Goal: Information Seeking & Learning: Learn about a topic

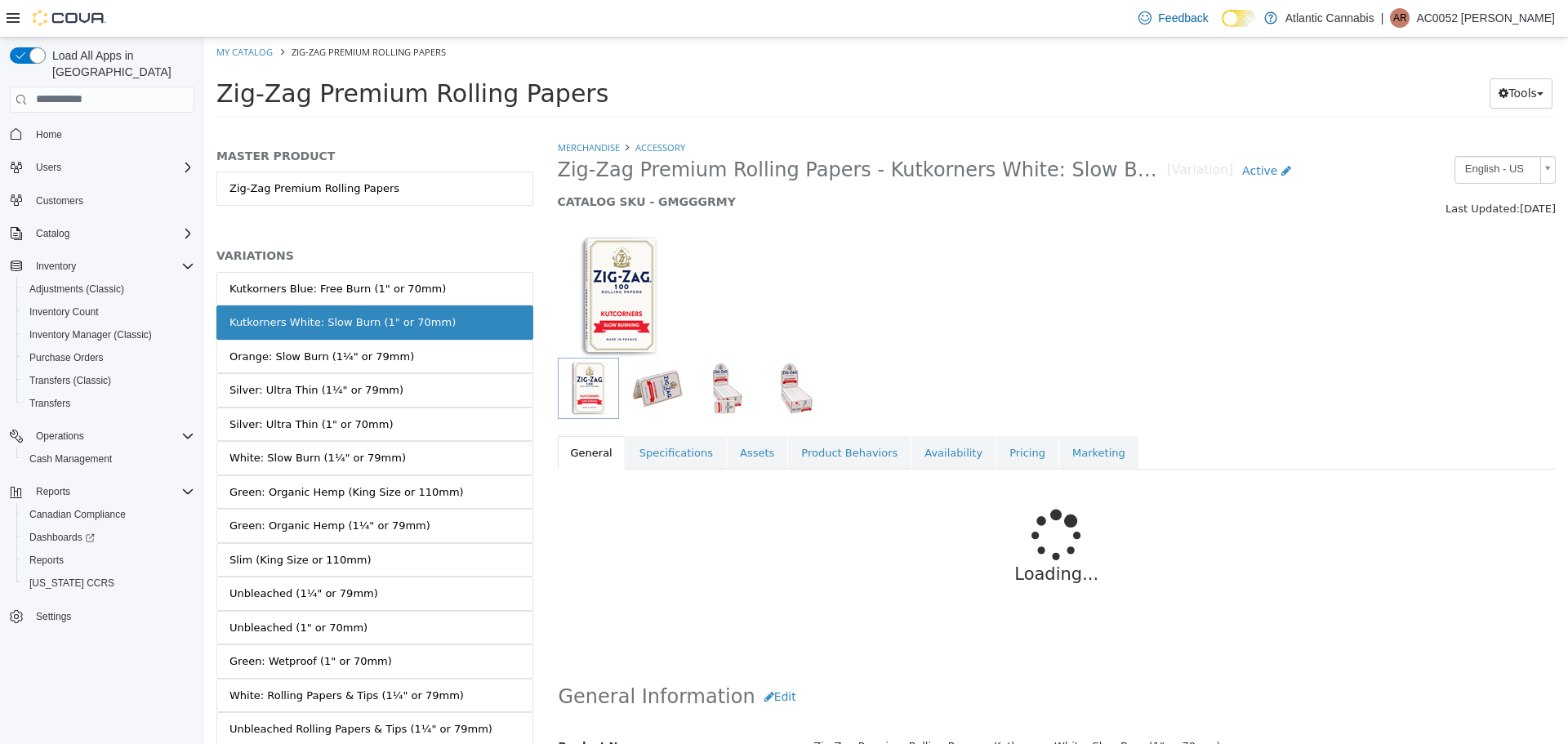
scroll to position [82, 0]
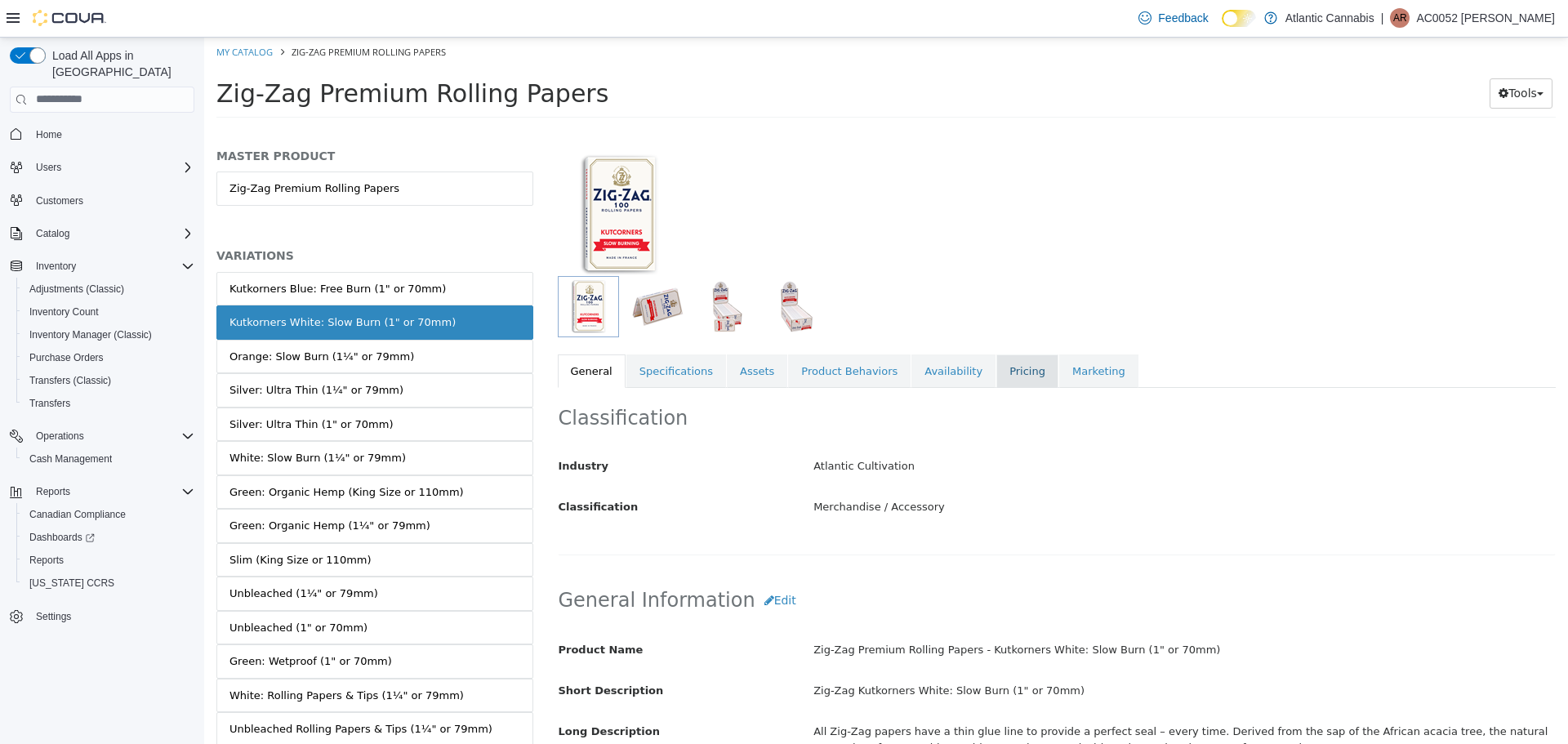
click at [1003, 363] on link "Pricing" at bounding box center [1027, 371] width 62 height 34
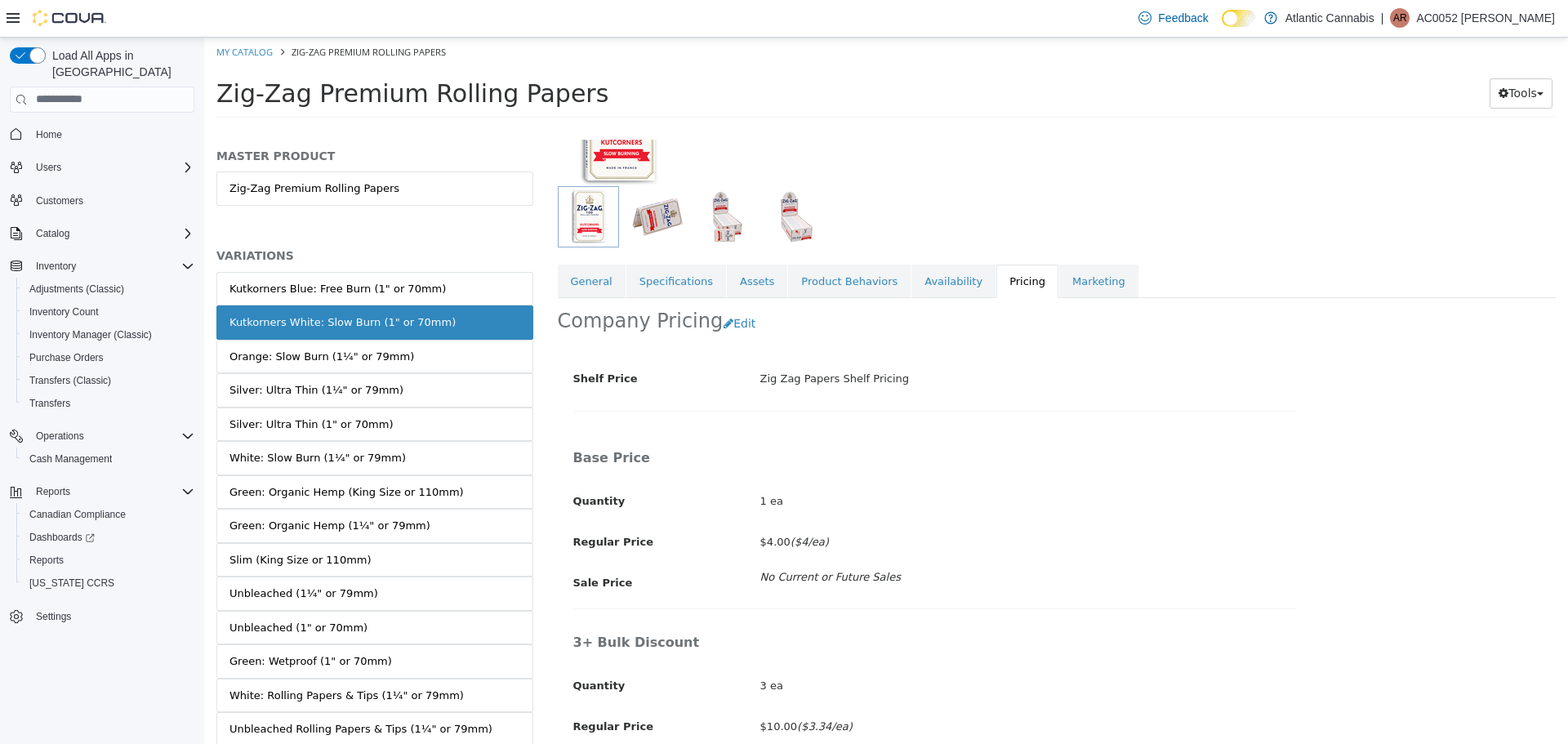
scroll to position [383, 0]
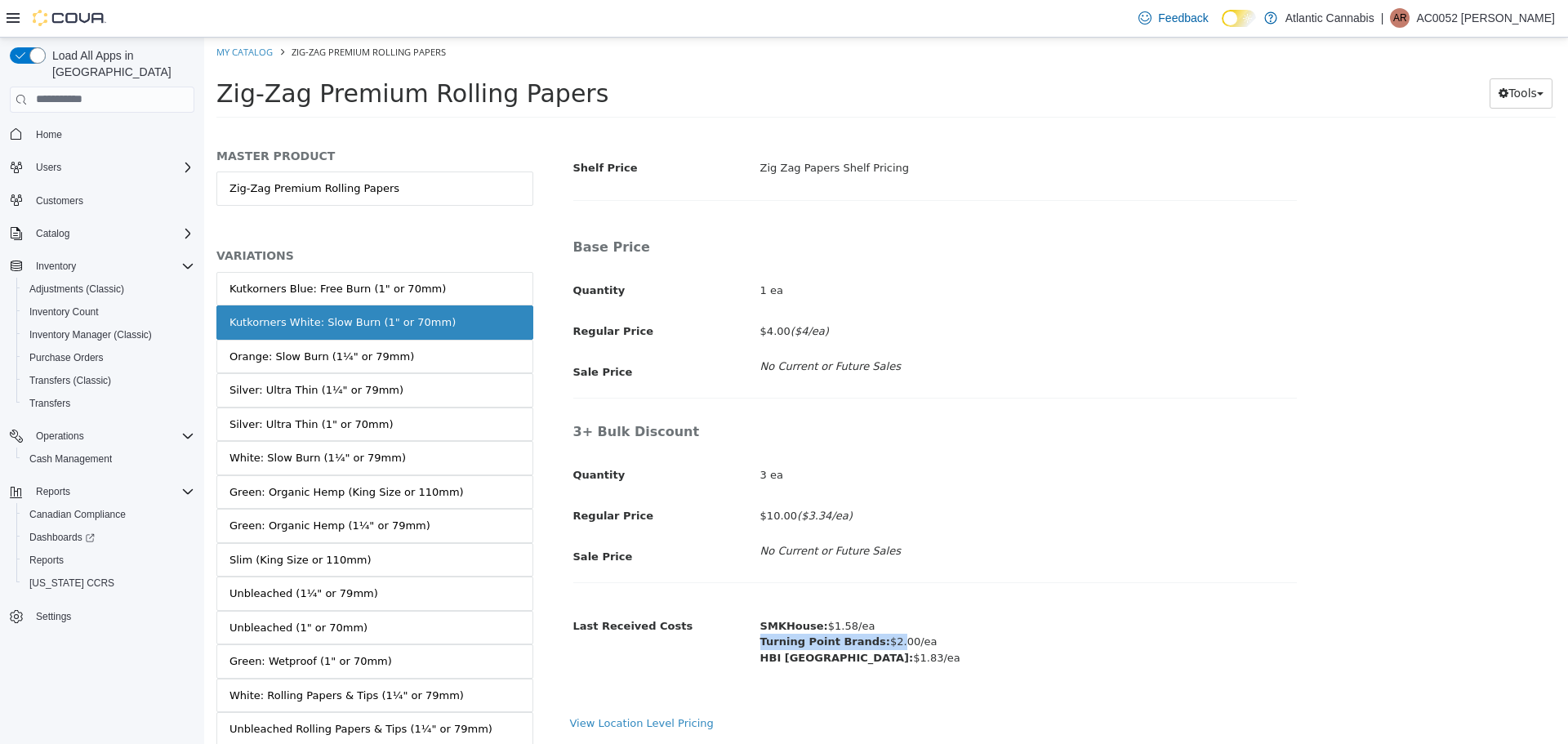
drag, startPoint x: 761, startPoint y: 647, endPoint x: 887, endPoint y: 646, distance: 126.0
click at [887, 646] on span "Turning Point Brands: $2.00/ea" at bounding box center [849, 641] width 178 height 12
drag, startPoint x: 990, startPoint y: 698, endPoint x: 975, endPoint y: 735, distance: 39.9
click at [991, 699] on div "Shelf Price Zig Zag Papers Shelf Pricing Base Price Quantity 1 ea Regular Price…" at bounding box center [935, 417] width 730 height 560
